Goal: Task Accomplishment & Management: Manage account settings

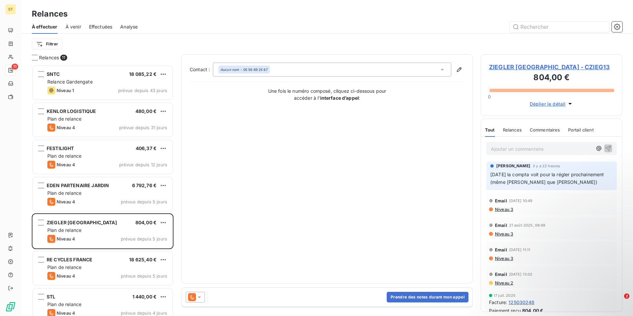
scroll to position [246, 137]
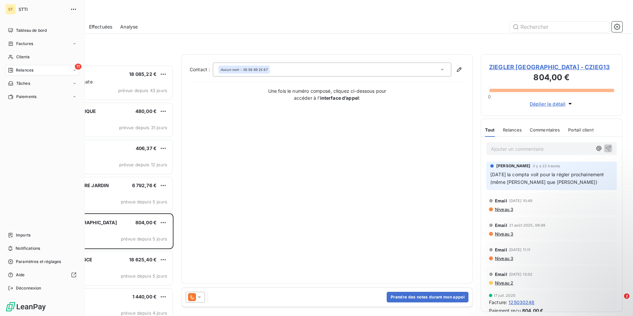
click at [22, 69] on span "Relances" at bounding box center [25, 70] width 18 height 6
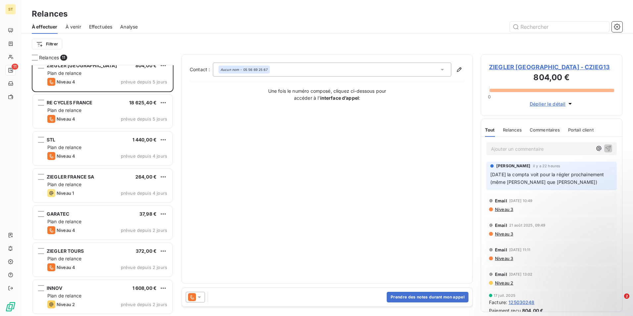
scroll to position [0, 0]
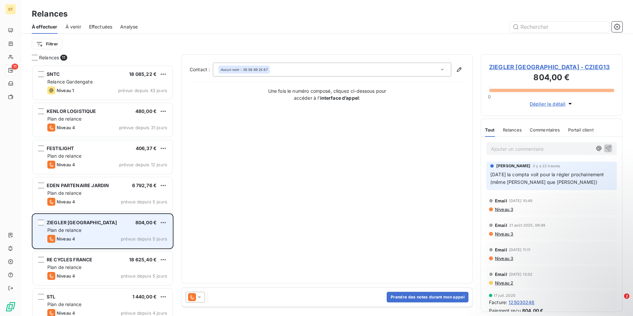
click at [80, 226] on div "ZIEGLER [GEOGRAPHIC_DATA] 804,00 € Plan de relance Niveau 4 prévue depuis 5 jou…" at bounding box center [103, 231] width 140 height 34
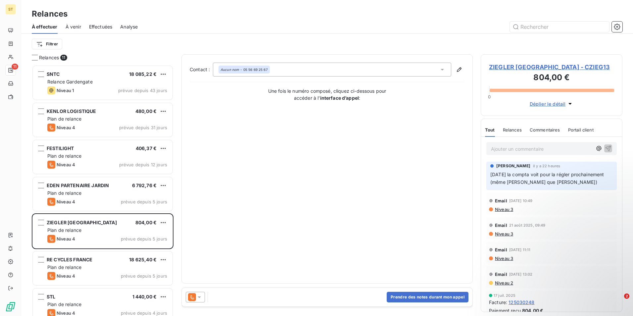
click at [534, 147] on p "Ajouter un commentaire ﻿" at bounding box center [541, 149] width 101 height 8
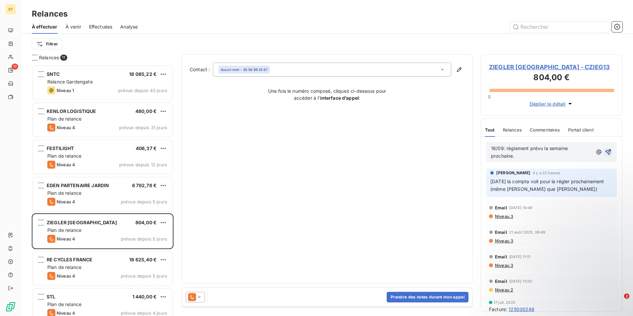
click at [605, 151] on icon "button" at bounding box center [608, 152] width 7 height 7
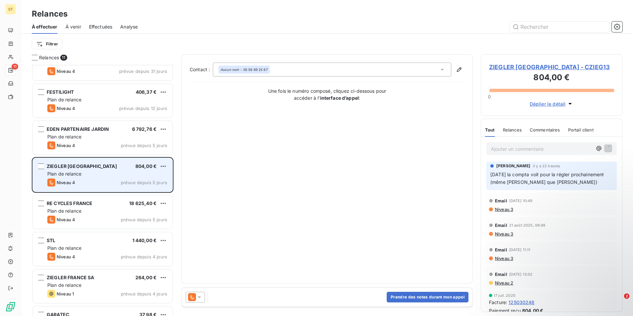
scroll to position [100, 0]
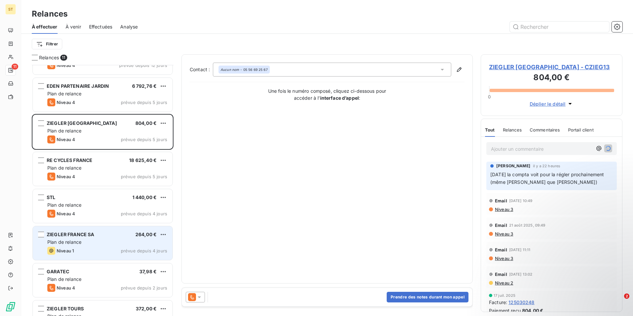
click at [81, 251] on div "Niveau 1 prévue depuis 4 jours" at bounding box center [107, 251] width 120 height 8
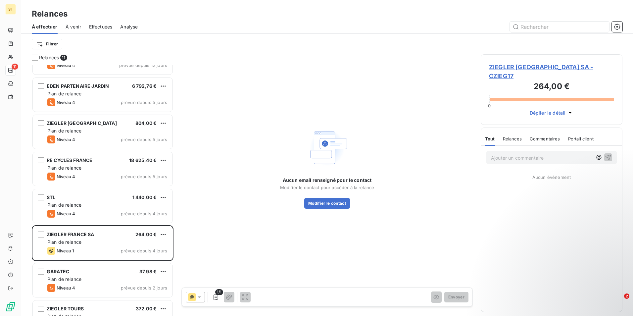
click at [525, 154] on p "Ajouter un commentaire ﻿" at bounding box center [541, 158] width 101 height 8
click at [608, 158] on icon "button" at bounding box center [608, 161] width 7 height 7
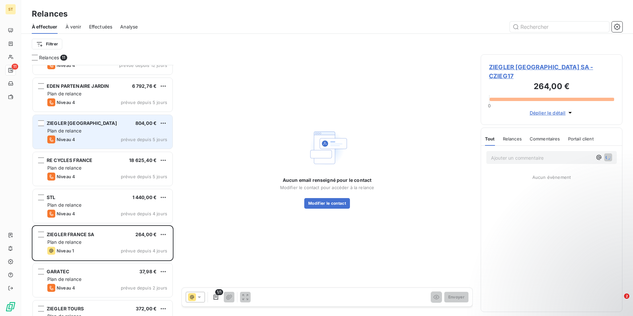
click at [87, 130] on div "Plan de relance" at bounding box center [107, 130] width 120 height 7
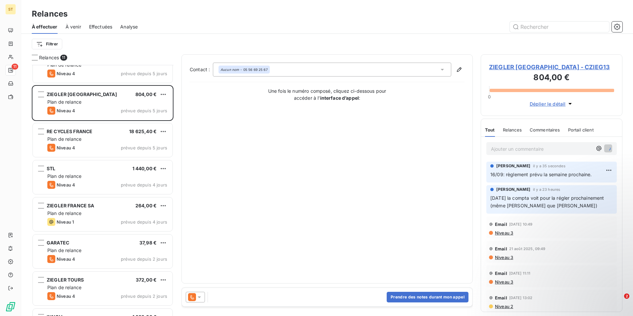
scroll to position [157, 0]
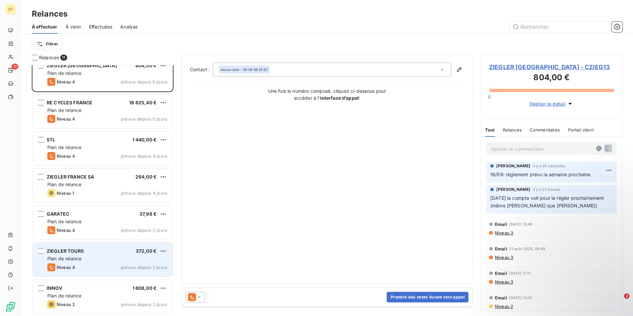
click at [76, 255] on div "ZIEGLER TOURS 372,00 € Plan de relance Niveau 4 prévue depuis 2 jours" at bounding box center [103, 260] width 140 height 34
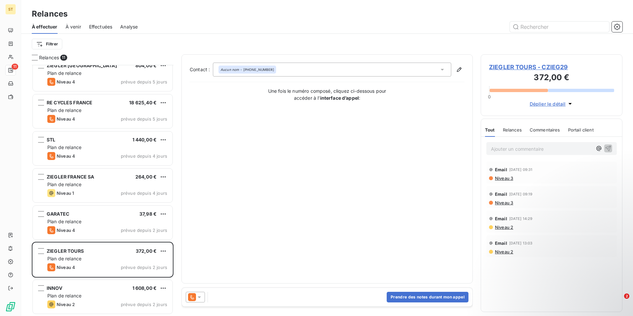
click at [502, 148] on p "Ajouter un commentaire ﻿" at bounding box center [541, 149] width 101 height 8
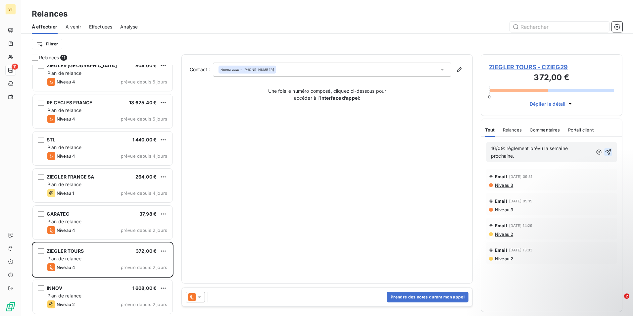
click at [610, 151] on icon "button" at bounding box center [608, 152] width 6 height 6
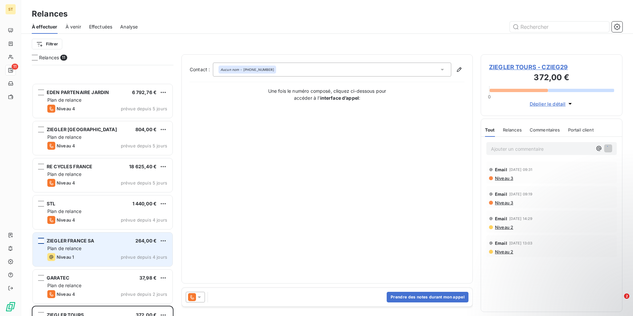
scroll to position [157, 0]
